Goal: Task Accomplishment & Management: Use online tool/utility

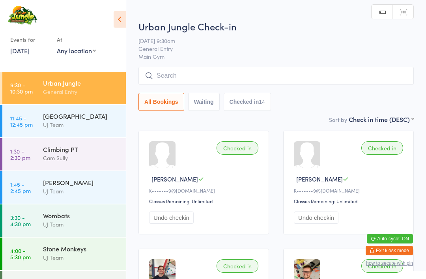
click at [179, 83] on input "search" at bounding box center [275, 76] width 275 height 18
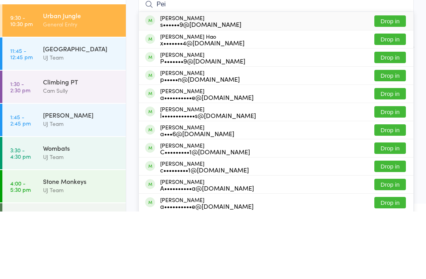
type input "Pei"
click at [384, 101] on button "Drop in" at bounding box center [390, 106] width 32 height 11
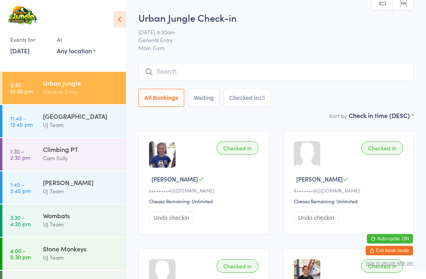
click at [35, 233] on link "3:30 - 4:30 pm Wombats UJ Team" at bounding box center [63, 220] width 123 height 32
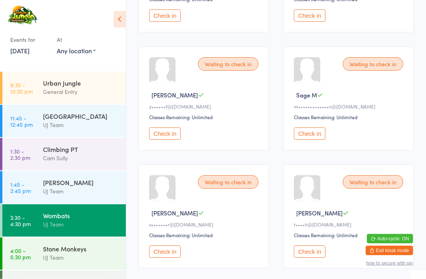
scroll to position [320, 0]
click at [169, 139] on button "Check in" at bounding box center [165, 133] width 32 height 12
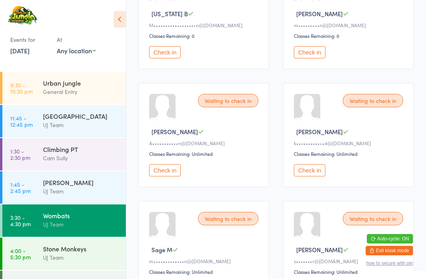
scroll to position [164, 0]
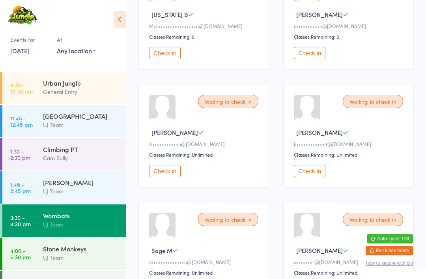
click at [173, 177] on button "Check in" at bounding box center [165, 171] width 32 height 12
click at [317, 56] on button "Check in" at bounding box center [310, 53] width 32 height 12
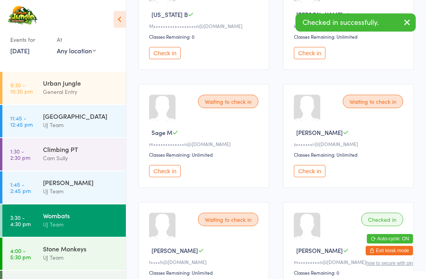
click at [97, 262] on div "UJ Team" at bounding box center [81, 257] width 76 height 9
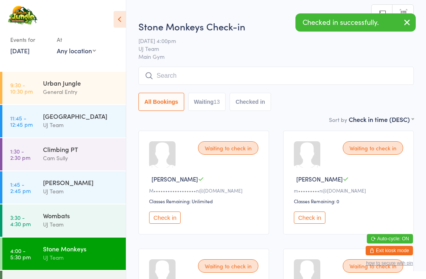
click at [315, 219] on button "Check in" at bounding box center [310, 217] width 32 height 12
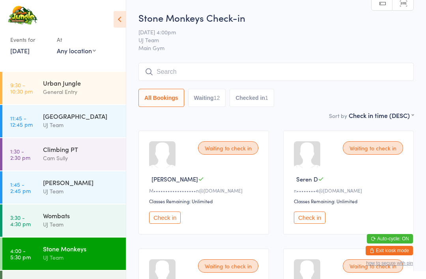
click at [80, 229] on div "UJ Team" at bounding box center [81, 223] width 76 height 9
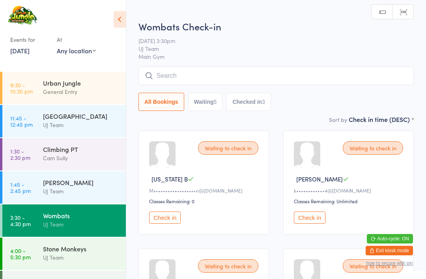
click at [195, 77] on input "search" at bounding box center [275, 76] width 275 height 18
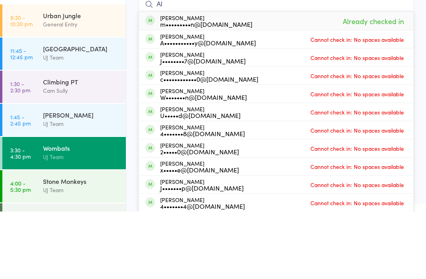
type input "A"
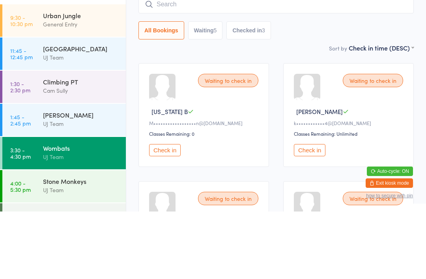
scroll to position [67, 0]
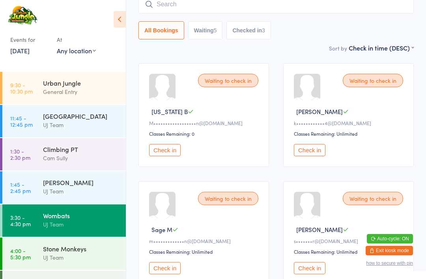
click at [71, 253] on div "Stone Monkeys" at bounding box center [81, 248] width 76 height 9
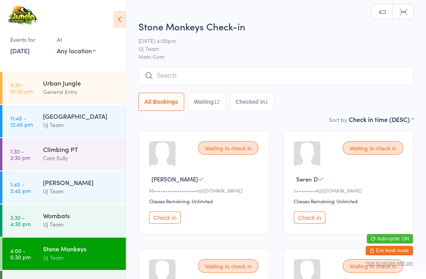
click at [192, 76] on input "search" at bounding box center [275, 76] width 275 height 18
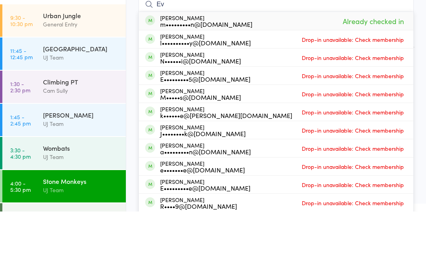
type input "E"
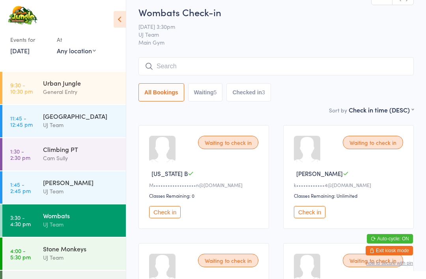
scroll to position [7, 0]
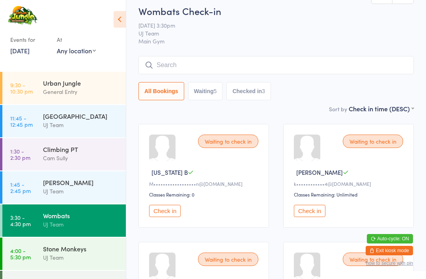
click at [318, 169] on div "Waiting to check in Harvey H k••••••••••••4@gmail.com Classes Remaining: Unlimi…" at bounding box center [348, 176] width 130 height 104
click at [307, 168] on div "Waiting to check in Harvey H Up to date k••••••••••••4@gmail.com Classes Remain…" at bounding box center [348, 176] width 130 height 104
click at [307, 181] on div "Waiting to check in Harvey H Up to date k••••••••••••4@gmail.com Classes Remain…" at bounding box center [348, 176] width 130 height 104
click at [316, 216] on button "Check in" at bounding box center [310, 210] width 32 height 12
click at [310, 217] on button "Check in" at bounding box center [310, 210] width 32 height 12
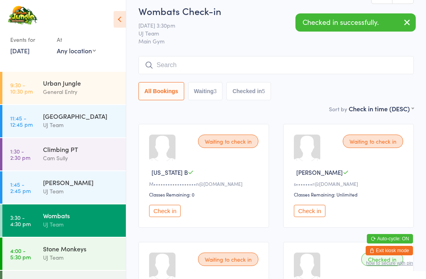
click at [413, 23] on button "button" at bounding box center [406, 23] width 17 height 18
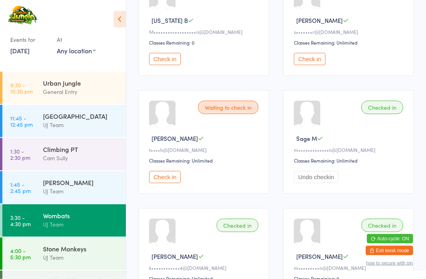
scroll to position [158, 0]
click at [322, 183] on button "Undo checkin" at bounding box center [316, 177] width 45 height 12
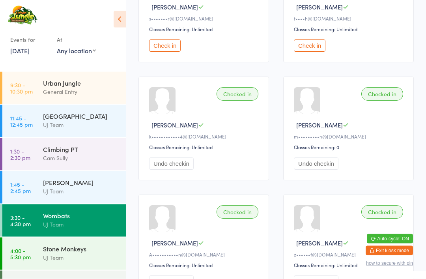
scroll to position [289, 0]
click at [89, 219] on div "Wombats UJ Team" at bounding box center [84, 219] width 83 height 31
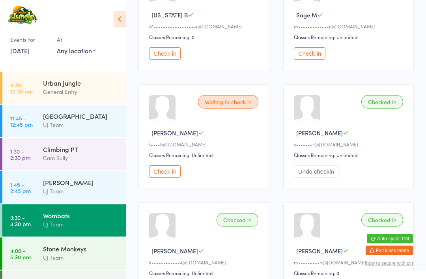
scroll to position [165, 0]
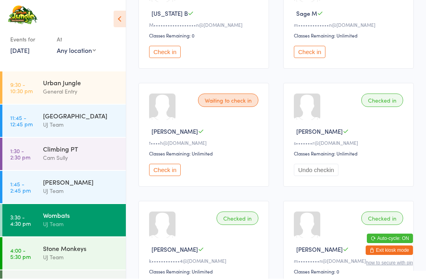
click at [165, 176] on button "Check in" at bounding box center [165, 170] width 32 height 12
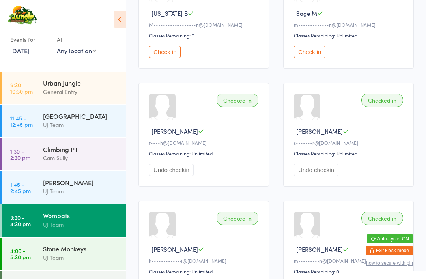
click at [71, 253] on div "Stone Monkeys" at bounding box center [81, 248] width 76 height 9
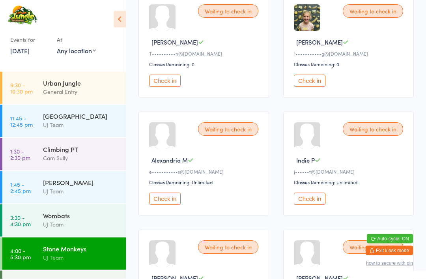
scroll to position [372, 0]
click at [163, 199] on div "Waiting to check in Alexandria M e•••••••••••s@hotmail.com Classes Remaining: U…" at bounding box center [203, 164] width 130 height 104
click at [171, 187] on div "Waiting to check in Alexandria M e•••••••••••s@hotmail.com Classes Remaining: U…" at bounding box center [203, 164] width 130 height 104
click at [170, 204] on button "Check in" at bounding box center [165, 198] width 32 height 12
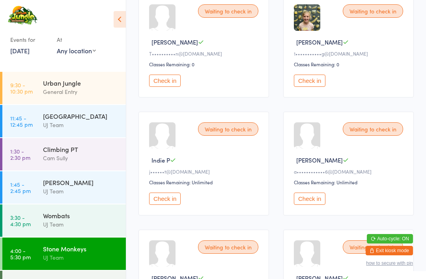
click at [120, 18] on icon at bounding box center [119, 19] width 12 height 17
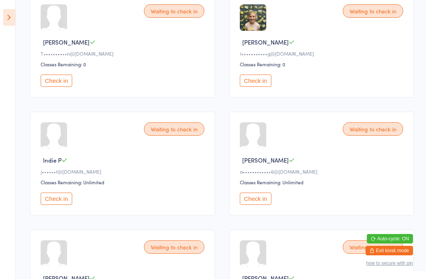
click at [12, 16] on icon at bounding box center [9, 17] width 12 height 17
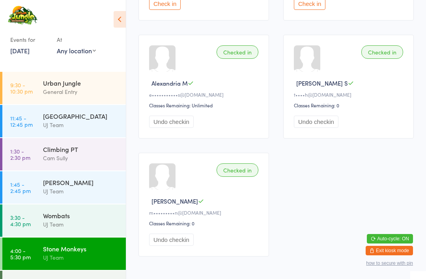
scroll to position [716, 0]
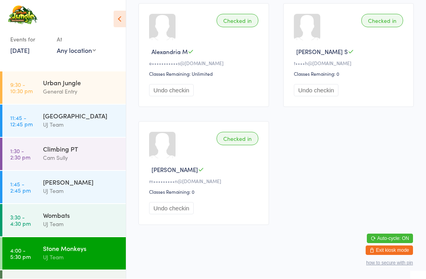
click at [73, 79] on div "Urban Jungle" at bounding box center [81, 82] width 76 height 9
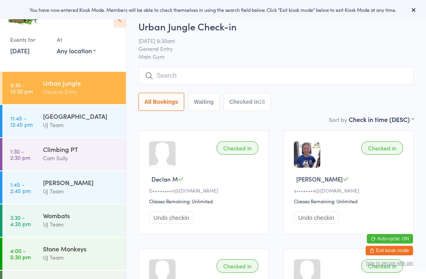
click at [271, 78] on input "search" at bounding box center [275, 76] width 275 height 18
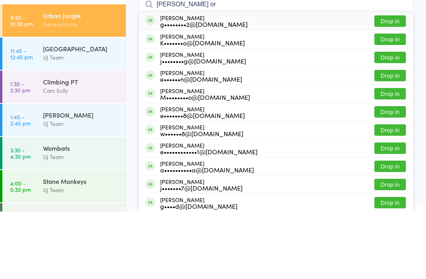
type input "[PERSON_NAME] or"
click at [392, 83] on button "Drop in" at bounding box center [390, 88] width 32 height 11
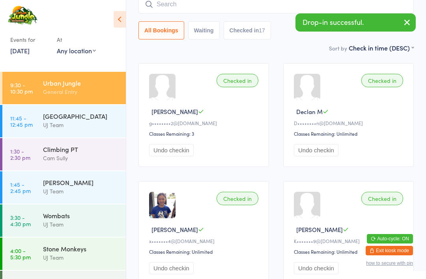
click at [246, 6] on input "search" at bounding box center [275, 4] width 275 height 18
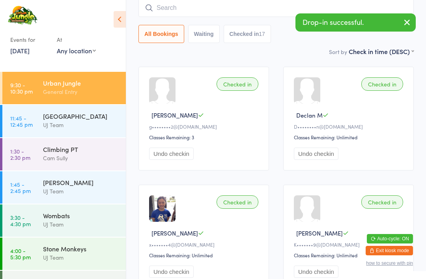
scroll to position [63, 0]
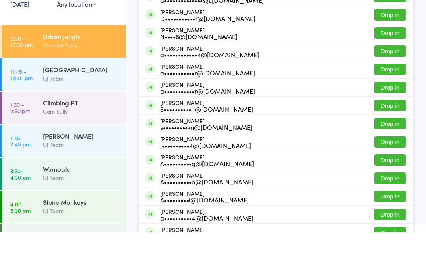
type input "[PERSON_NAME]"
click at [392, 146] on button "Drop in" at bounding box center [390, 151] width 32 height 11
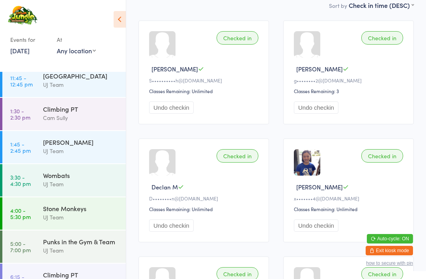
scroll to position [45, 0]
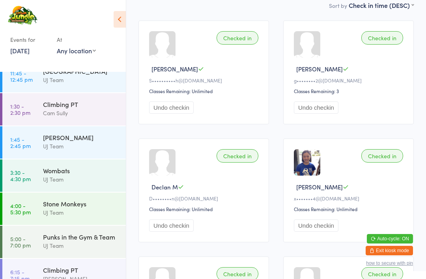
click at [52, 217] on div "UJ Team" at bounding box center [81, 212] width 76 height 9
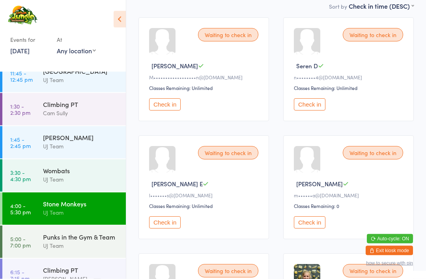
scroll to position [113, 0]
click at [308, 110] on button "Check in" at bounding box center [310, 105] width 32 height 12
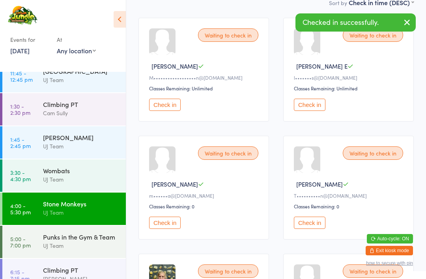
click at [166, 226] on button "Check in" at bounding box center [165, 222] width 32 height 12
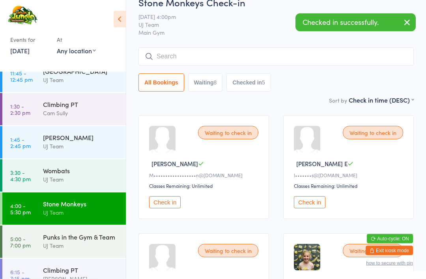
scroll to position [15, 0]
click at [316, 208] on button "Check in" at bounding box center [310, 202] width 32 height 12
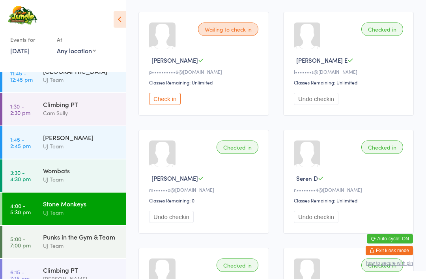
scroll to position [470, 0]
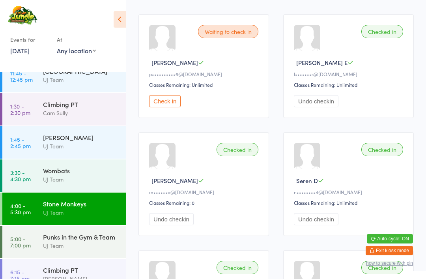
click at [169, 107] on button "Check in" at bounding box center [165, 101] width 32 height 12
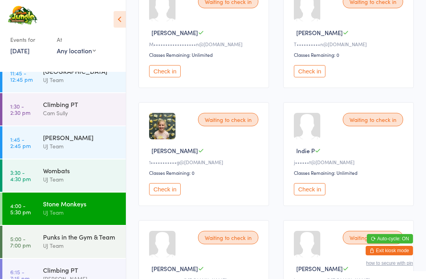
scroll to position [144, 0]
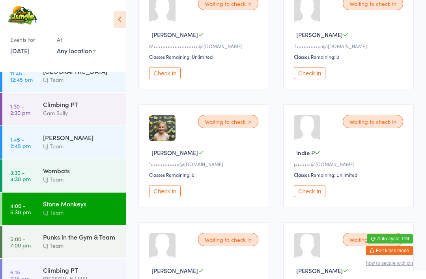
click at [316, 197] on button "Check in" at bounding box center [310, 191] width 32 height 12
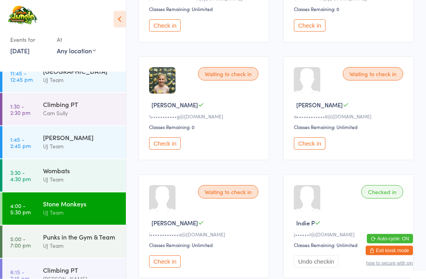
scroll to position [191, 0]
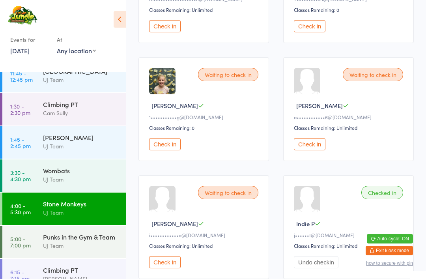
click at [160, 266] on button "Check in" at bounding box center [165, 262] width 32 height 12
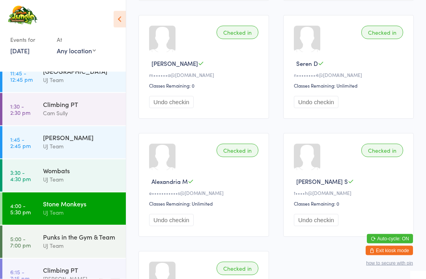
scroll to position [587, 0]
click at [236, 39] on div "Checked in" at bounding box center [237, 32] width 42 height 13
click at [234, 35] on div "Checked in [PERSON_NAME] I m••••••a@[DOMAIN_NAME] Classes Remaining: 0 Undo che…" at bounding box center [203, 67] width 130 height 104
click at [225, 39] on div "Checked in" at bounding box center [237, 32] width 42 height 13
click at [247, 38] on div "Checked in" at bounding box center [237, 32] width 42 height 13
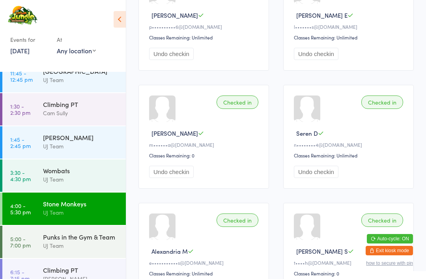
scroll to position [516, 0]
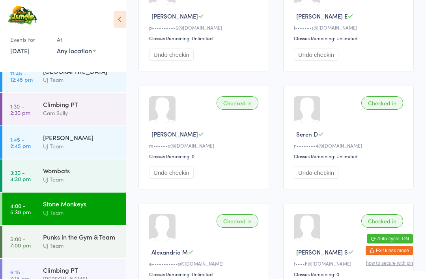
click at [235, 110] on div "Checked in" at bounding box center [237, 102] width 42 height 13
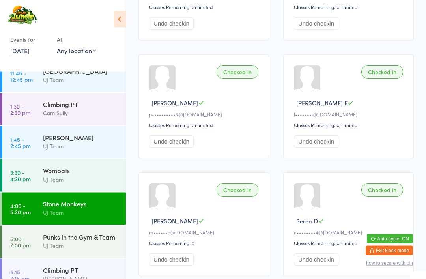
scroll to position [430, 0]
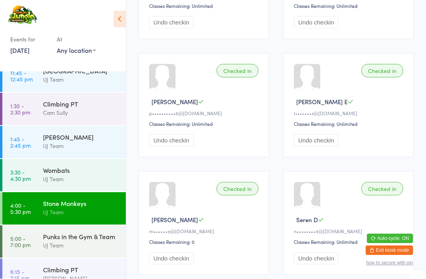
click at [238, 195] on div "Checked in" at bounding box center [237, 188] width 42 height 13
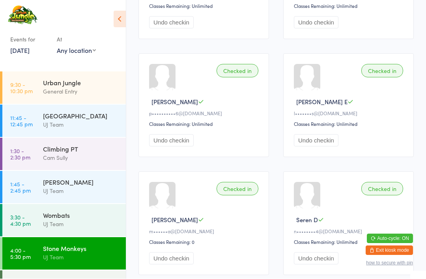
scroll to position [0, 0]
click at [73, 84] on div "Urban Jungle" at bounding box center [81, 82] width 76 height 9
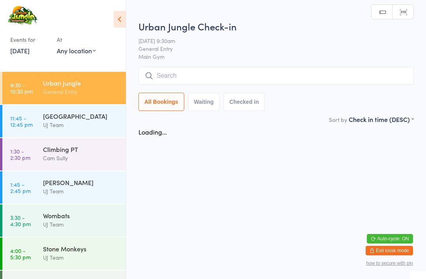
click at [210, 93] on button "Waiting" at bounding box center [204, 102] width 32 height 18
select select "0"
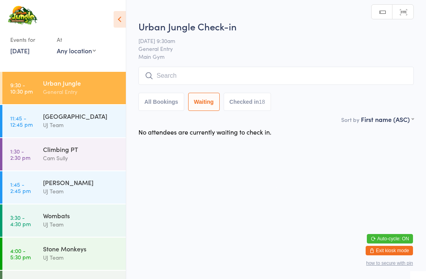
click at [162, 110] on button "All Bookings" at bounding box center [161, 102] width 46 height 18
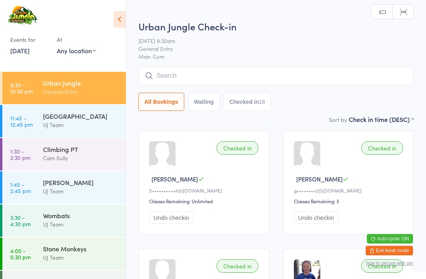
click at [175, 74] on input "search" at bounding box center [275, 76] width 275 height 18
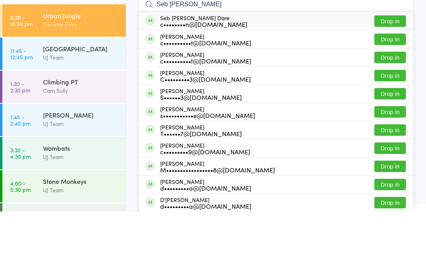
type input "Seb [PERSON_NAME]"
click at [387, 83] on button "Drop in" at bounding box center [390, 88] width 32 height 11
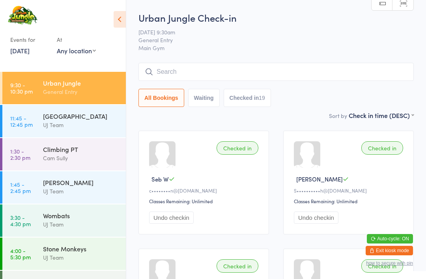
click at [244, 77] on input "search" at bounding box center [275, 72] width 275 height 18
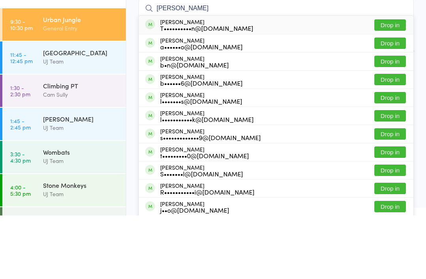
type input "[PERSON_NAME]"
click at [395, 83] on button "Drop in" at bounding box center [390, 88] width 32 height 11
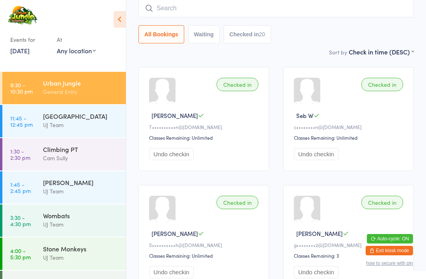
click at [54, 90] on div "General Entry" at bounding box center [81, 91] width 76 height 9
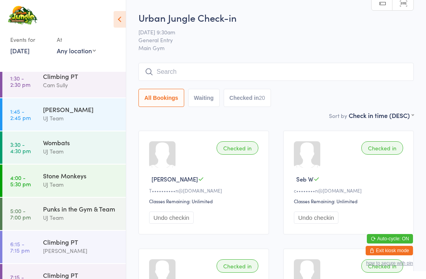
scroll to position [80, 0]
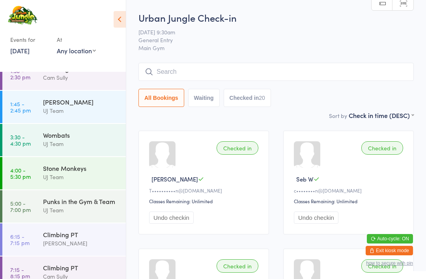
click at [93, 205] on div "Punks in the Gym & Team" at bounding box center [81, 201] width 76 height 9
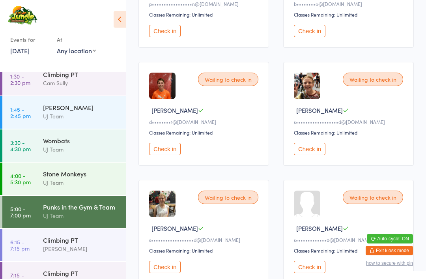
scroll to position [1050, 0]
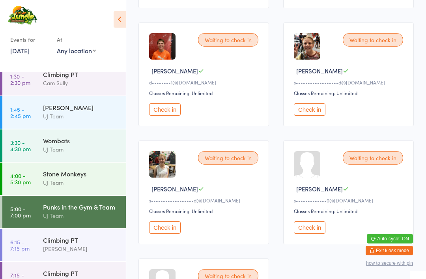
click at [166, 96] on div "Classes Remaining: Unlimited" at bounding box center [205, 92] width 112 height 7
click at [171, 115] on button "Check in" at bounding box center [165, 109] width 32 height 12
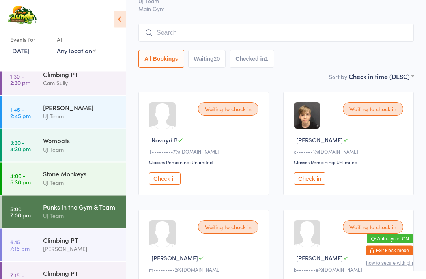
scroll to position [11, 0]
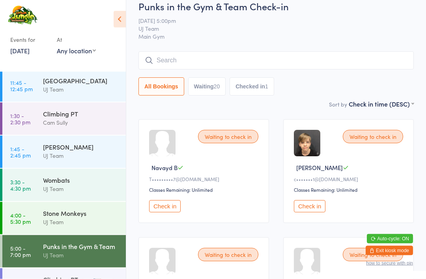
click at [57, 48] on select "Any location Top Rope Area [GEOGRAPHIC_DATA] Area Lead wall" at bounding box center [76, 50] width 39 height 9
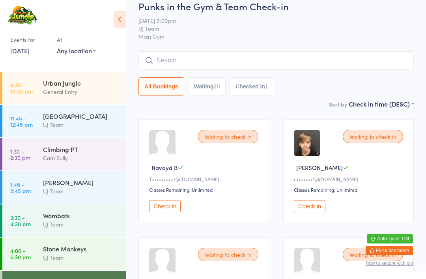
scroll to position [0, 0]
click at [17, 84] on time "9:30 - 10:30 pm" at bounding box center [21, 88] width 22 height 13
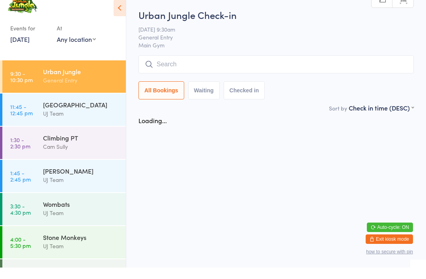
scroll to position [11, 0]
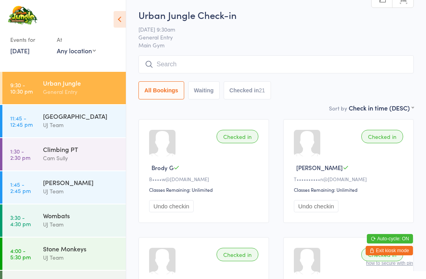
click at [208, 64] on input "search" at bounding box center [275, 64] width 275 height 18
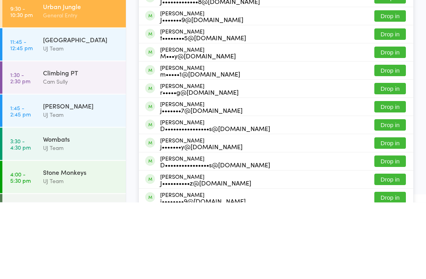
scroll to position [0, 0]
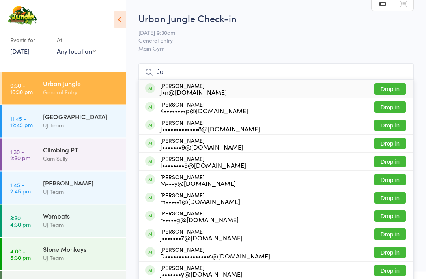
type input "J"
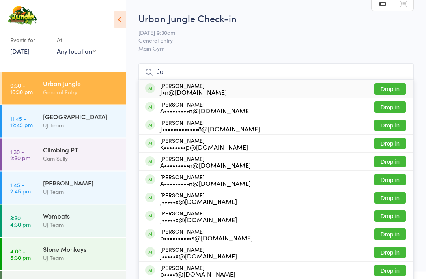
type input "J"
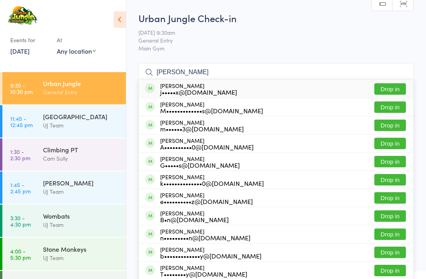
type input "[PERSON_NAME]"
click at [391, 89] on button "Drop in" at bounding box center [390, 88] width 32 height 11
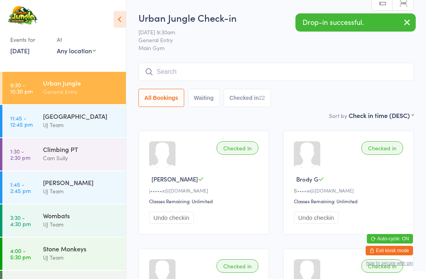
click at [174, 78] on input "search" at bounding box center [275, 72] width 275 height 18
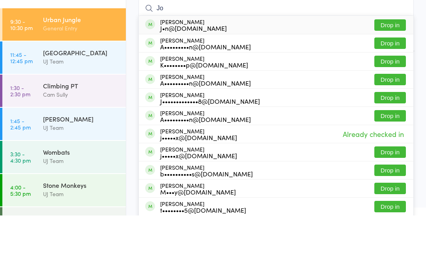
type input "J"
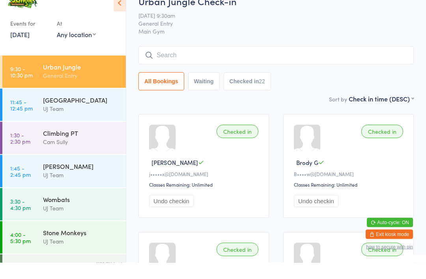
type input "M"
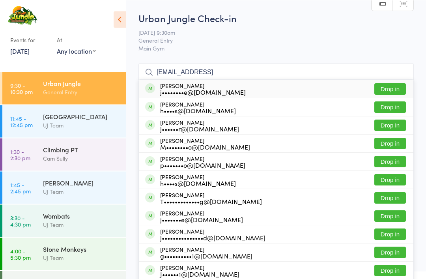
click at [225, 75] on input "[EMAIL_ADDRESS]" at bounding box center [275, 72] width 275 height 18
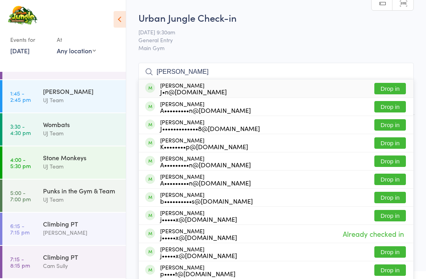
scroll to position [100, 0]
click at [292, 70] on input "[PERSON_NAME]" at bounding box center [275, 72] width 275 height 18
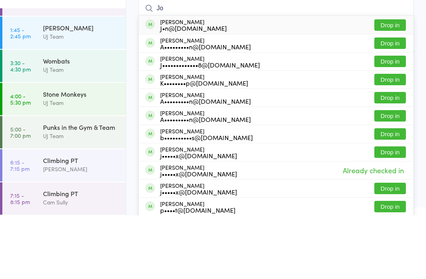
type input "J"
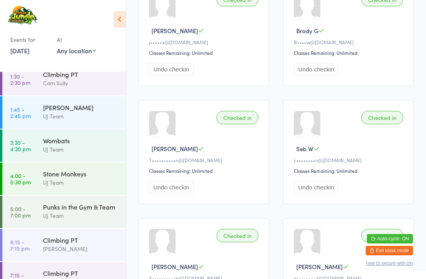
scroll to position [144, 0]
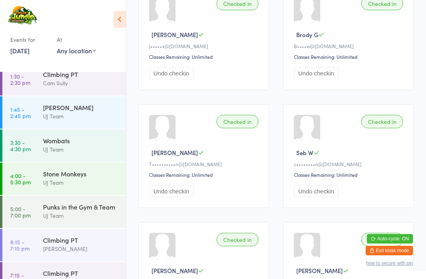
click at [95, 220] on div "UJ Team" at bounding box center [81, 215] width 76 height 9
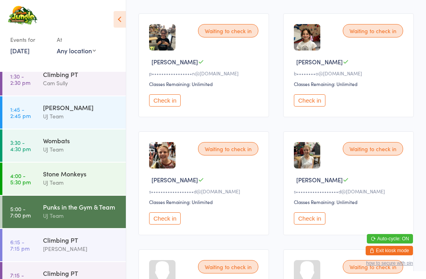
scroll to position [941, 0]
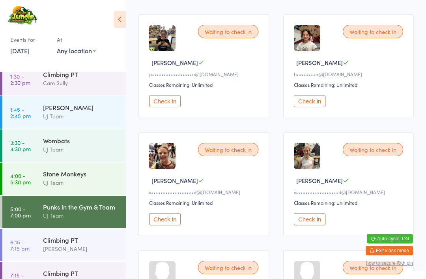
click at [161, 225] on button "Check in" at bounding box center [165, 219] width 32 height 12
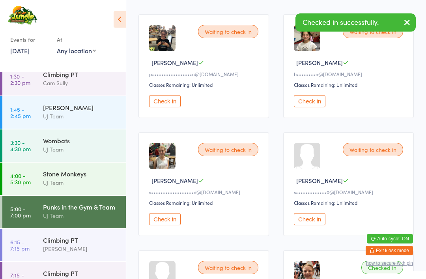
click at [171, 225] on button "Check in" at bounding box center [165, 219] width 32 height 12
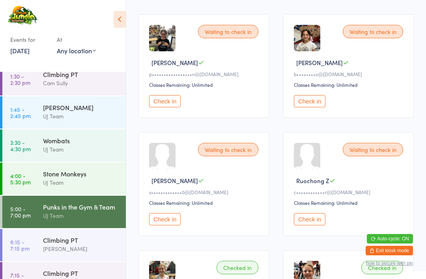
click at [171, 225] on button "Check in" at bounding box center [165, 219] width 32 height 12
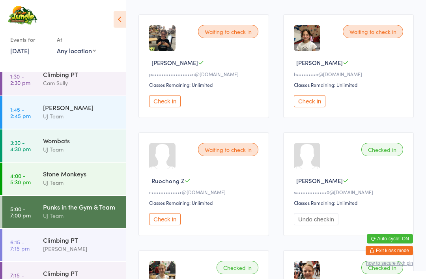
click at [151, 225] on button "Check in" at bounding box center [165, 219] width 32 height 12
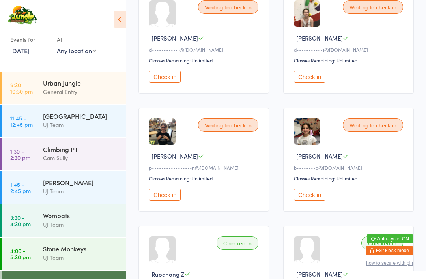
scroll to position [0, 0]
click at [166, 83] on button "Check in" at bounding box center [165, 77] width 32 height 12
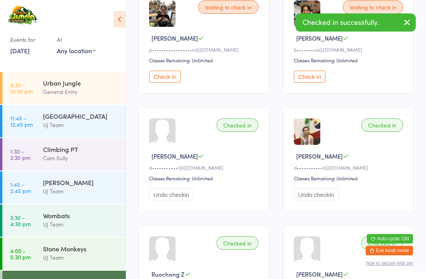
click at [89, 92] on div "General Entry" at bounding box center [81, 91] width 76 height 9
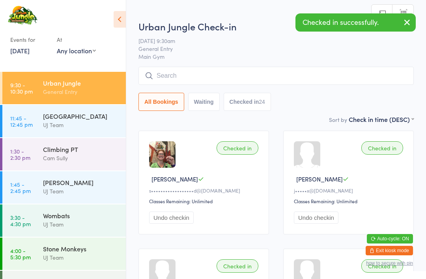
click at [318, 93] on div "All Bookings Waiting Checked in 24" at bounding box center [275, 89] width 275 height 44
click at [250, 78] on input "search" at bounding box center [275, 76] width 275 height 18
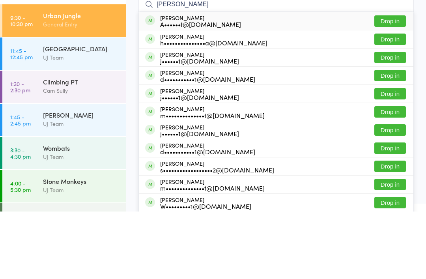
type input "[PERSON_NAME]"
click at [386, 83] on button "Drop in" at bounding box center [390, 88] width 32 height 11
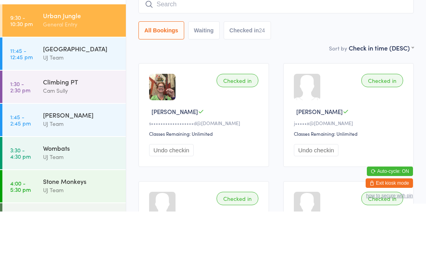
scroll to position [67, 0]
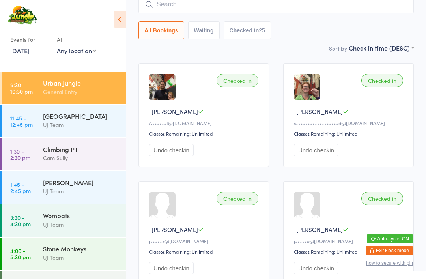
click at [218, 9] on input "search" at bounding box center [275, 4] width 275 height 18
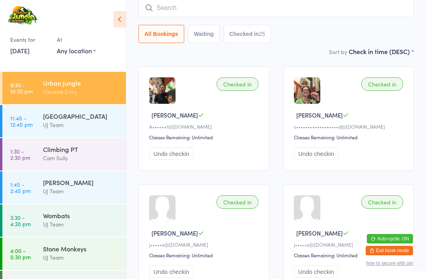
scroll to position [63, 0]
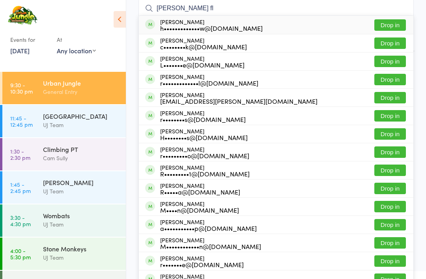
type input "[PERSON_NAME] fl"
click at [398, 22] on button "Drop in" at bounding box center [390, 24] width 32 height 11
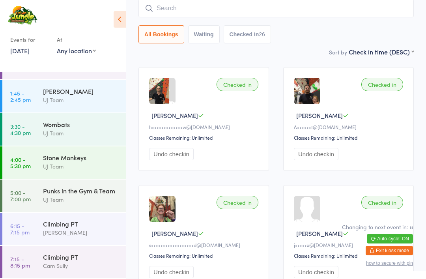
scroll to position [100, 0]
click at [56, 198] on div "UJ Team" at bounding box center [81, 199] width 76 height 9
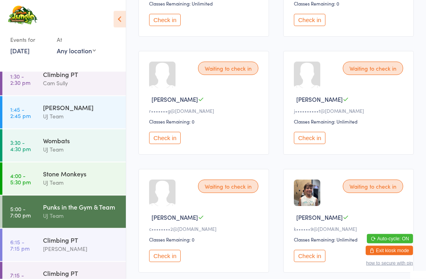
scroll to position [315, 0]
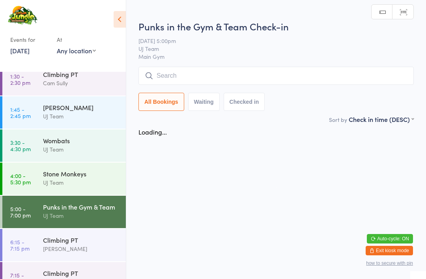
click at [158, 278] on html "You have now entered Kiosk Mode. Members will be able to check themselves in us…" at bounding box center [213, 139] width 426 height 279
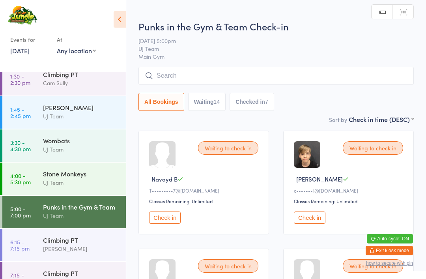
click at [41, 220] on link "5:00 - 7:00 pm Punks in the Gym & Team UJ Team" at bounding box center [63, 211] width 123 height 32
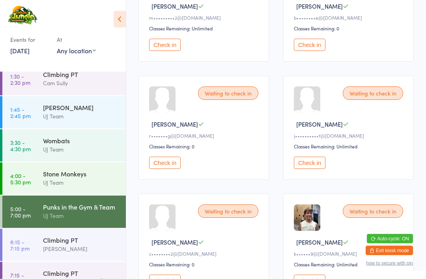
click at [160, 169] on button "Check in" at bounding box center [165, 163] width 32 height 12
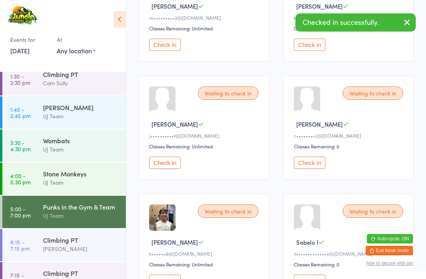
click at [309, 169] on button "Check in" at bounding box center [310, 162] width 32 height 12
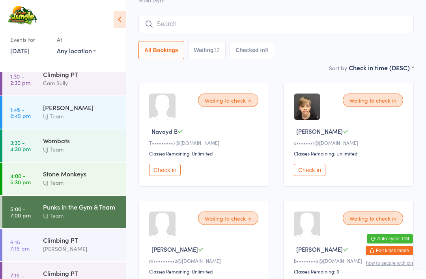
scroll to position [0, 0]
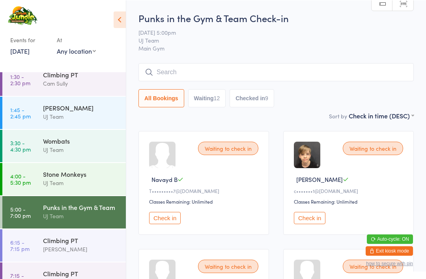
click at [308, 220] on button "Check in" at bounding box center [310, 217] width 32 height 12
click at [169, 223] on button "Check in" at bounding box center [165, 217] width 32 height 12
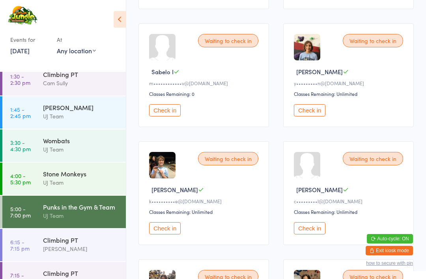
scroll to position [344, 0]
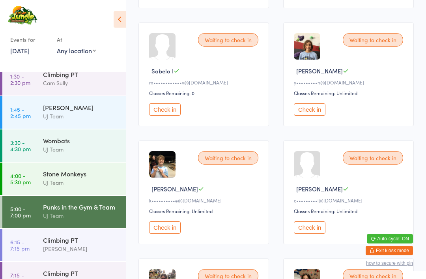
click at [174, 233] on button "Check in" at bounding box center [165, 227] width 32 height 12
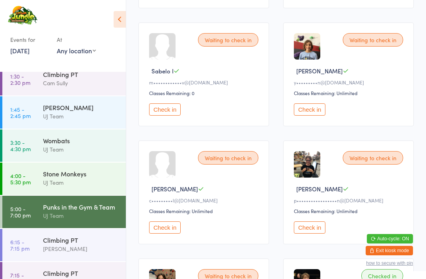
click at [318, 115] on button "Check in" at bounding box center [310, 109] width 32 height 12
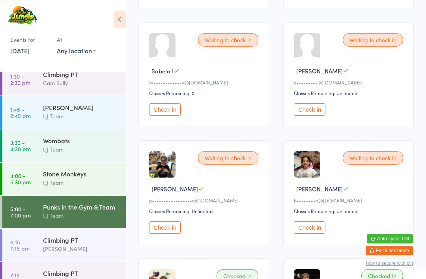
click at [311, 115] on button "Check in" at bounding box center [310, 109] width 32 height 12
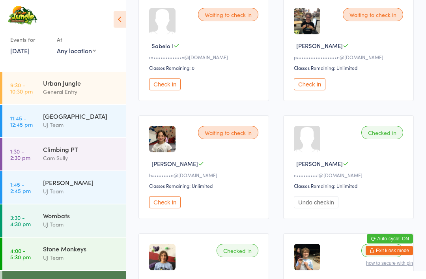
scroll to position [0, 0]
click at [49, 87] on div "Urban Jungle" at bounding box center [81, 82] width 76 height 9
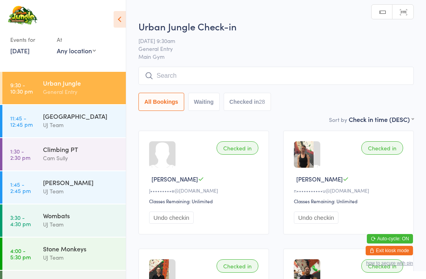
click at [283, 71] on input "search" at bounding box center [275, 76] width 275 height 18
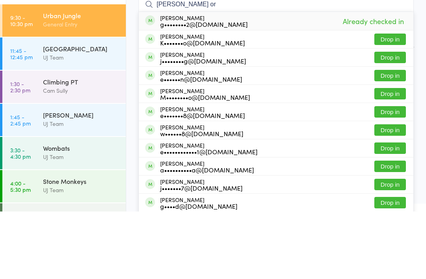
type input "[PERSON_NAME] or"
click at [348, 82] on span "Already checked in" at bounding box center [372, 89] width 65 height 14
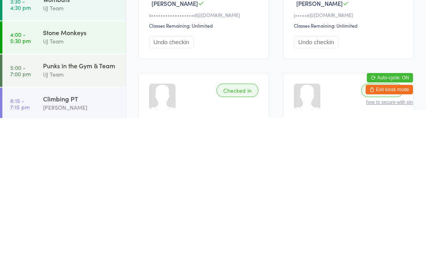
scroll to position [56, 0]
click at [45, 221] on div "Punks in the Gym & Team" at bounding box center [81, 225] width 76 height 9
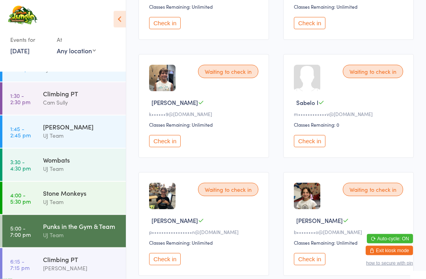
scroll to position [213, 0]
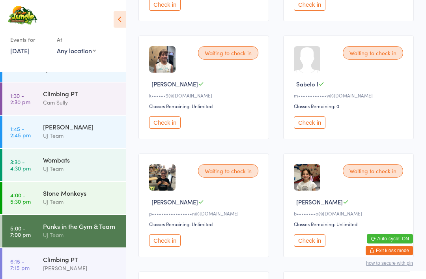
click at [318, 244] on button "Check in" at bounding box center [310, 240] width 32 height 12
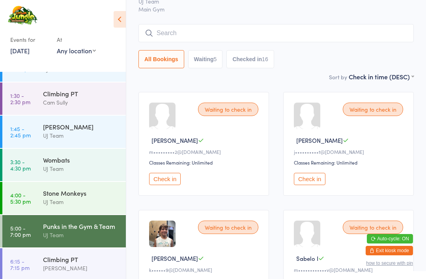
scroll to position [0, 0]
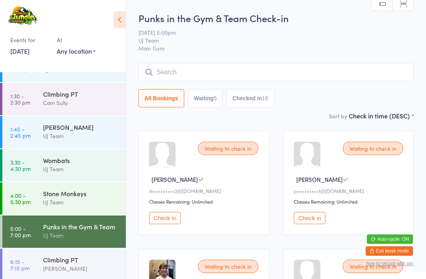
click at [261, 67] on input "search" at bounding box center [275, 72] width 275 height 18
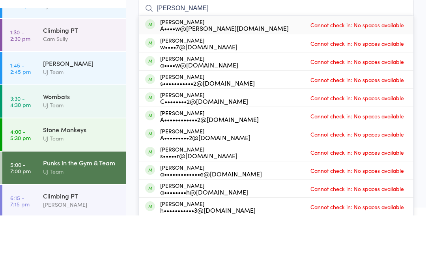
type input "[PERSON_NAME]"
click at [221, 79] on div "[PERSON_NAME] A••••w@[PERSON_NAME][DOMAIN_NAME] Cannot check in: No spaces avai…" at bounding box center [276, 88] width 274 height 18
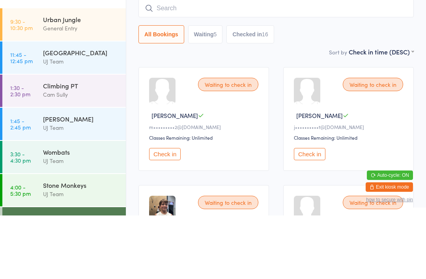
click at [88, 78] on div "Urban Jungle" at bounding box center [81, 82] width 76 height 9
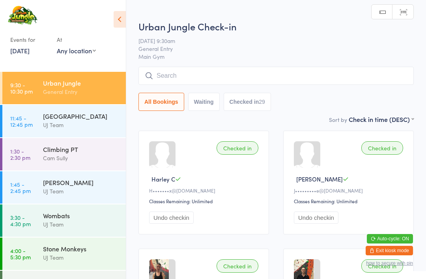
click at [203, 77] on input "search" at bounding box center [275, 76] width 275 height 18
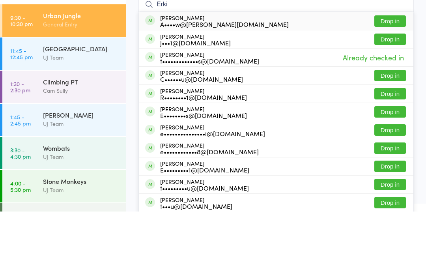
type input "Erki"
click at [400, 83] on button "Drop in" at bounding box center [390, 88] width 32 height 11
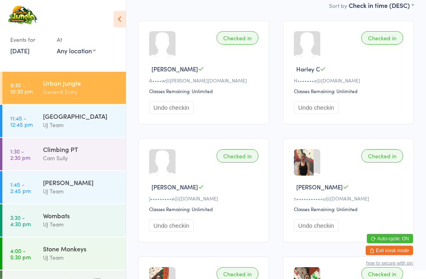
scroll to position [105, 0]
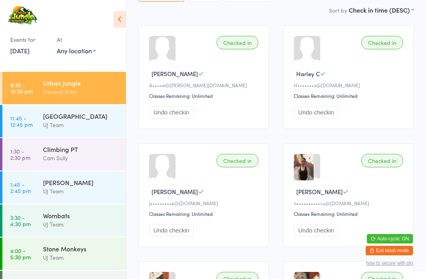
click at [92, 253] on div "Stone Monkeys" at bounding box center [81, 248] width 76 height 9
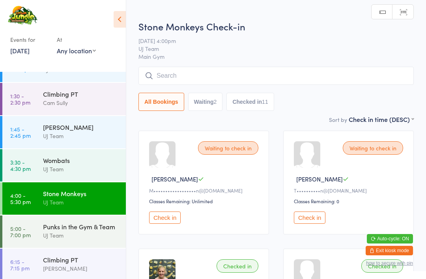
scroll to position [56, 0]
click at [85, 239] on div "UJ Team" at bounding box center [81, 234] width 76 height 9
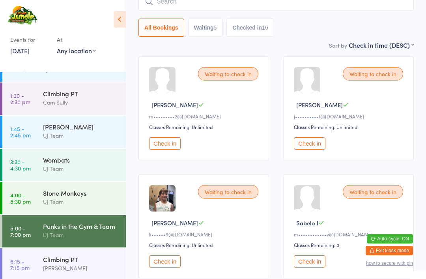
scroll to position [82, 0]
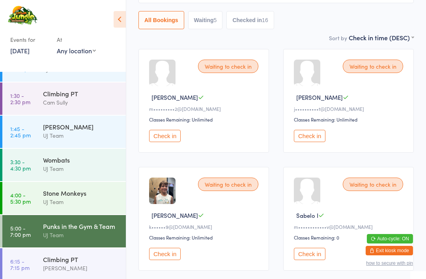
click at [305, 141] on button "Check in" at bounding box center [310, 136] width 32 height 12
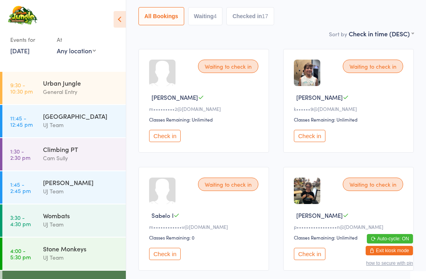
scroll to position [0, 0]
click at [94, 52] on select "Any location Top Rope Area [GEOGRAPHIC_DATA] Area Lead wall" at bounding box center [76, 50] width 39 height 9
select select "1"
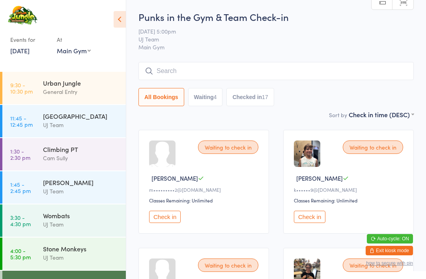
click at [116, 27] on icon at bounding box center [119, 19] width 12 height 17
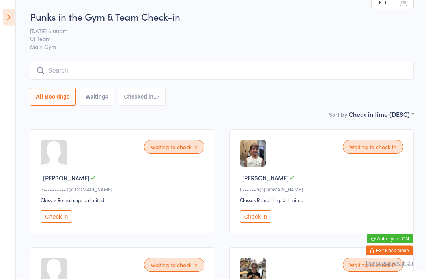
click at [11, 18] on icon at bounding box center [9, 17] width 12 height 17
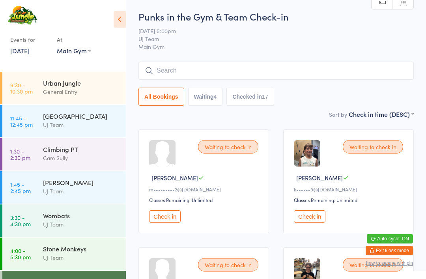
scroll to position [0, 0]
click at [56, 93] on div "General Entry" at bounding box center [81, 91] width 76 height 9
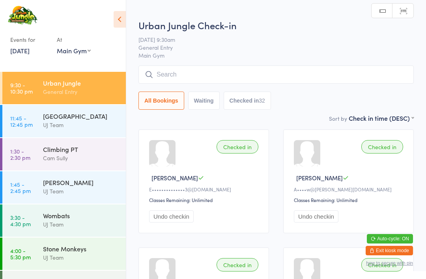
click at [235, 75] on input "search" at bounding box center [275, 74] width 275 height 18
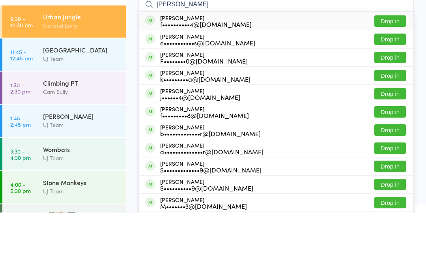
type input "[PERSON_NAME]"
click at [394, 82] on button "Drop in" at bounding box center [390, 87] width 32 height 11
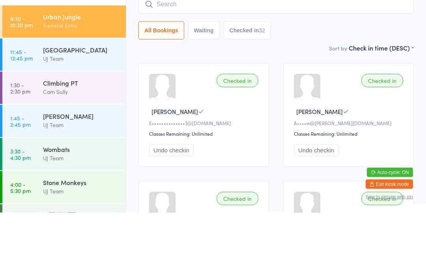
scroll to position [67, 0]
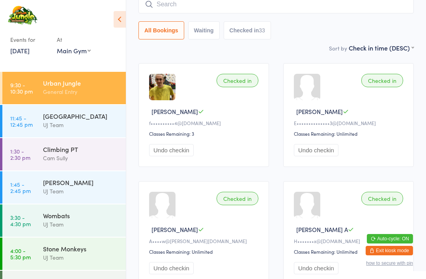
click at [209, 4] on input "search" at bounding box center [275, 4] width 275 height 18
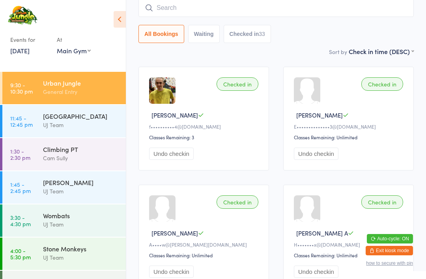
scroll to position [63, 0]
type input "[PERSON_NAME]"
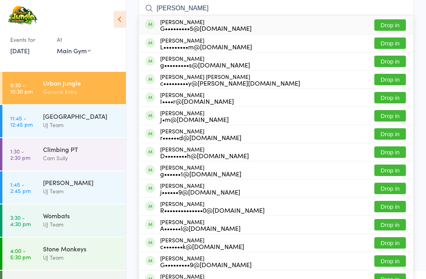
click at [394, 63] on button "Drop in" at bounding box center [390, 61] width 32 height 11
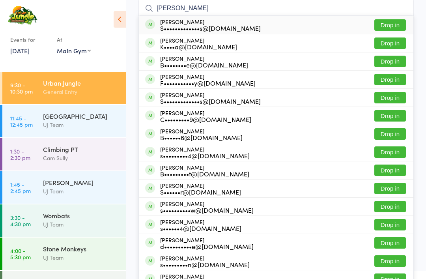
type input "[PERSON_NAME]"
click at [382, 27] on button "Drop in" at bounding box center [390, 24] width 32 height 11
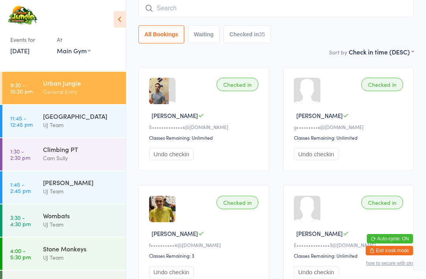
click at [78, 75] on div "Urban Jungle General Entry" at bounding box center [84, 87] width 83 height 31
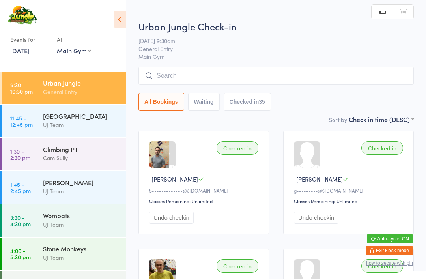
click at [236, 65] on div "Urban Jungle Check-in [DATE] 9:30am General Entry Main Gym Manual search Scanne…" at bounding box center [275, 67] width 275 height 95
click at [211, 80] on input "search" at bounding box center [275, 76] width 275 height 18
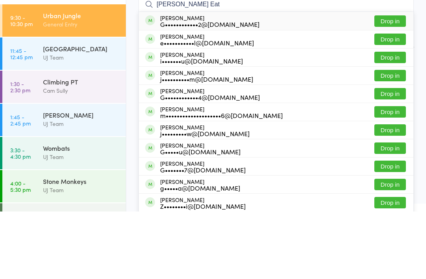
type input "[PERSON_NAME] Eat"
click at [234, 88] on div "G••••••••••••2@[DOMAIN_NAME]" at bounding box center [209, 91] width 99 height 6
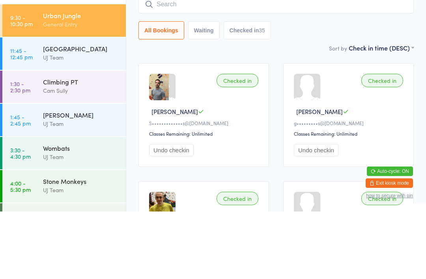
scroll to position [67, 0]
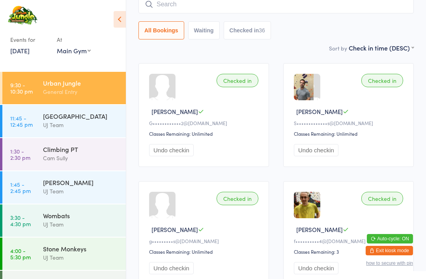
click at [326, 10] on input "search" at bounding box center [275, 4] width 275 height 18
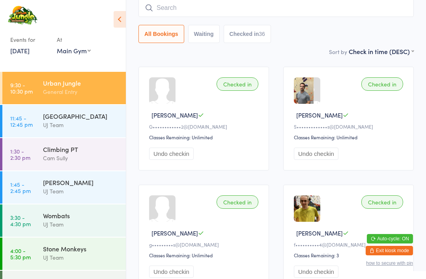
scroll to position [63, 0]
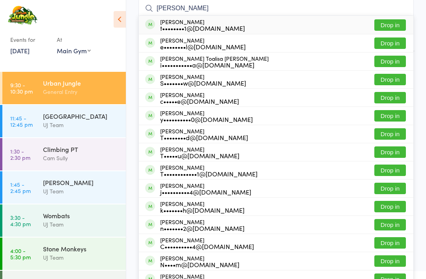
type input "[PERSON_NAME]"
click at [396, 26] on button "Drop in" at bounding box center [390, 24] width 32 height 11
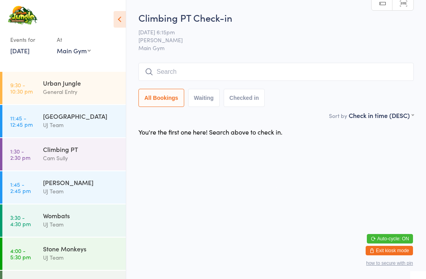
click at [193, 73] on input "search" at bounding box center [275, 72] width 275 height 18
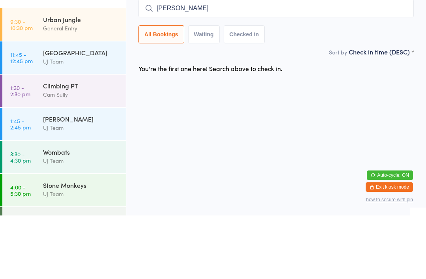
type input "[PERSON_NAME]"
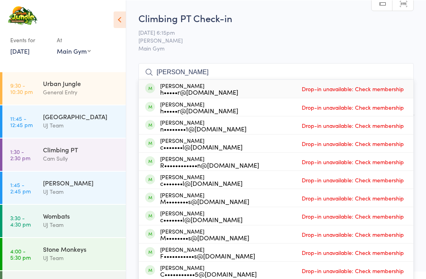
click at [69, 83] on div "Urban Jungle" at bounding box center [81, 82] width 76 height 9
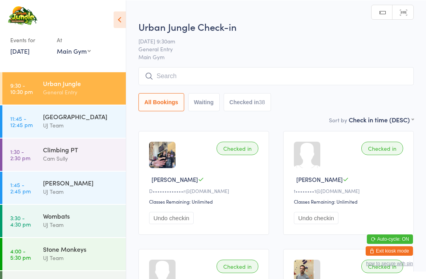
click at [221, 74] on input "search" at bounding box center [275, 76] width 275 height 18
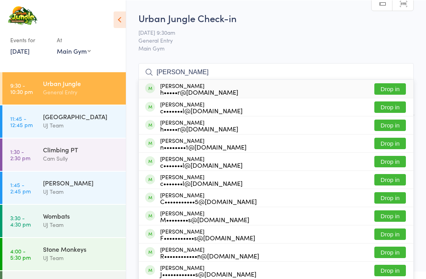
click at [223, 75] on input "[PERSON_NAME]" at bounding box center [275, 72] width 275 height 18
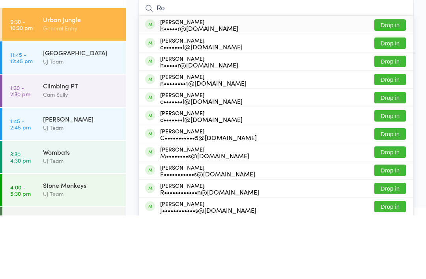
type input "R"
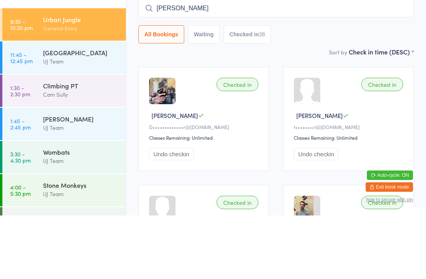
type input "[PERSON_NAME]"
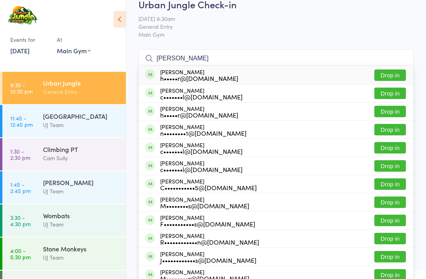
scroll to position [17, 0]
